Goal: Task Accomplishment & Management: Complete application form

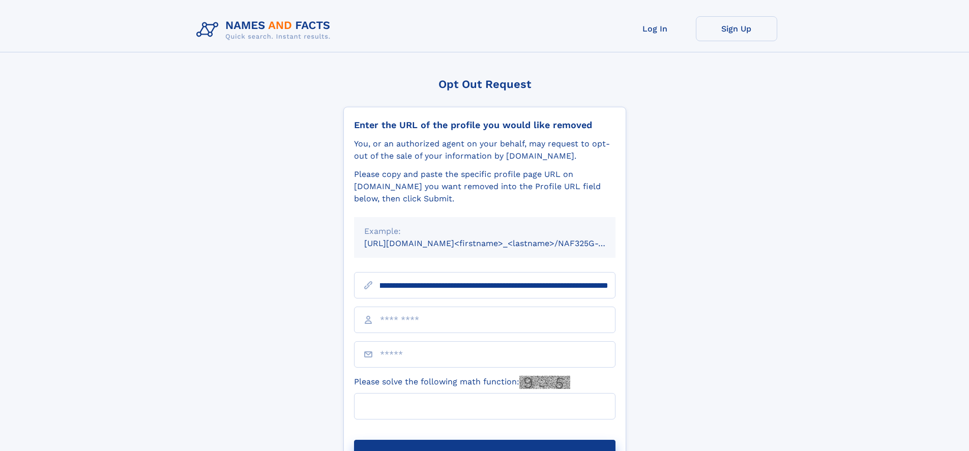
scroll to position [0, 135]
type input "**********"
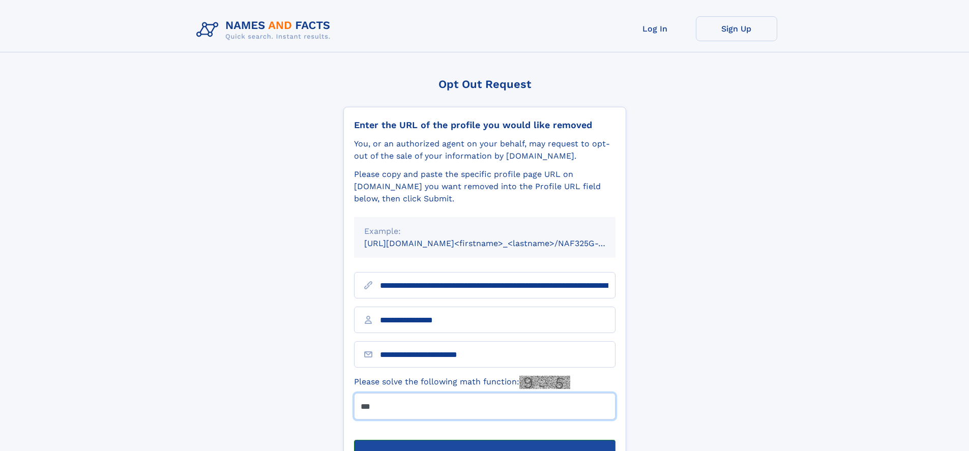
type input "***"
click at [484, 440] on button "Submit Opt Out Request" at bounding box center [484, 456] width 261 height 33
